Goal: Obtain resource: Download file/media

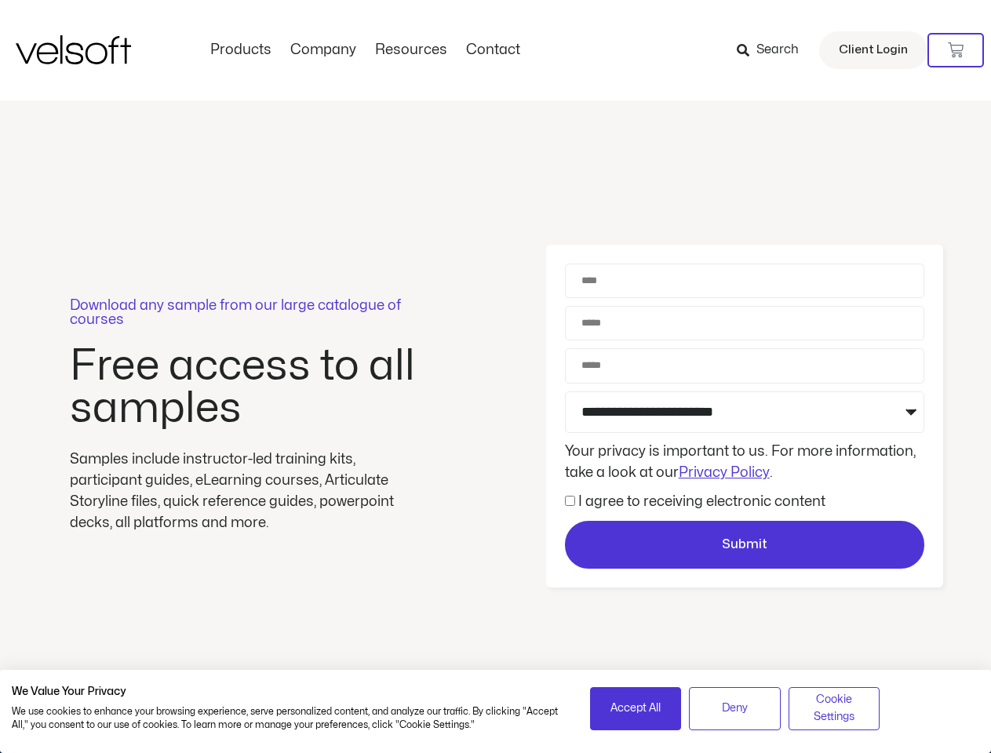
click at [495, 377] on div "Download any sample from our large catalogue of courses Free access to all samp…" at bounding box center [495, 416] width 991 height 632
click at [955, 50] on icon at bounding box center [956, 50] width 16 height 16
click at [635, 708] on span "Accept All" at bounding box center [635, 708] width 50 height 17
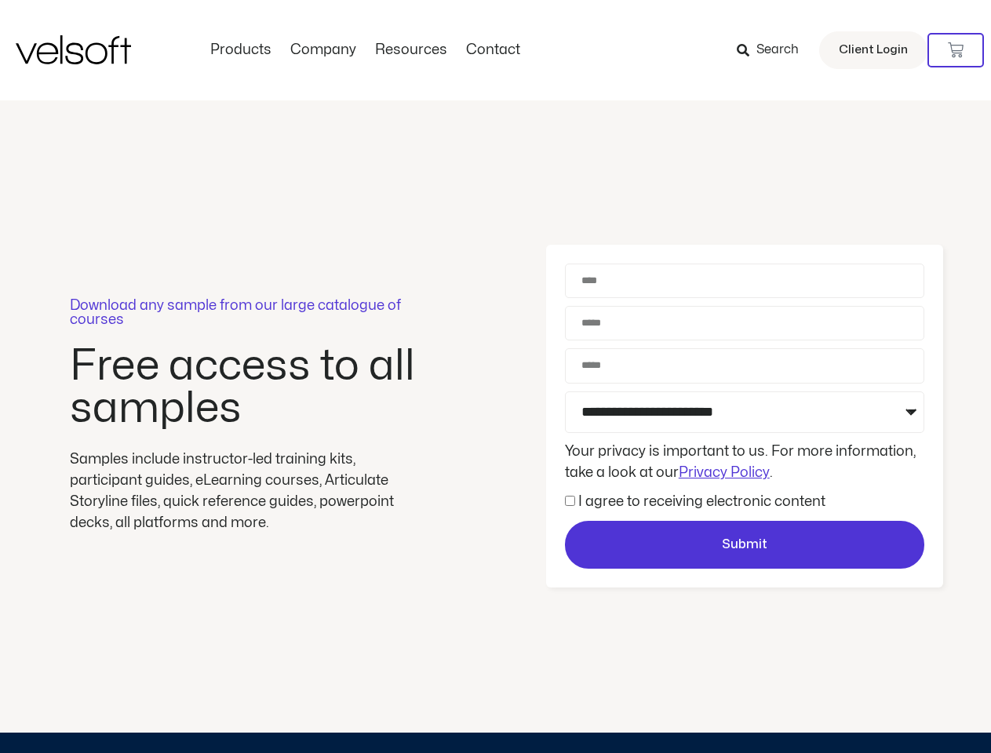
click at [734, 708] on div "Download any sample from our large catalogue of courses Free access to all samp…" at bounding box center [495, 416] width 991 height 632
click at [834, 708] on div "Download any sample from our large catalogue of courses Free access to all samp…" at bounding box center [495, 416] width 991 height 632
